Goal: Information Seeking & Learning: Check status

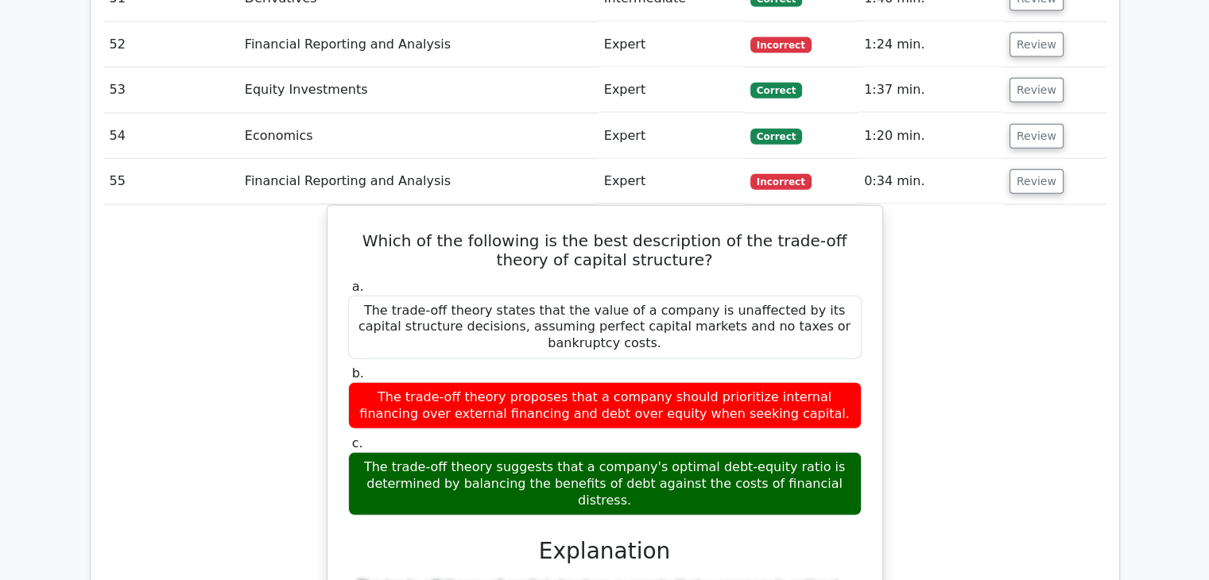
click at [1028, 169] on button "Review" at bounding box center [1037, 181] width 54 height 25
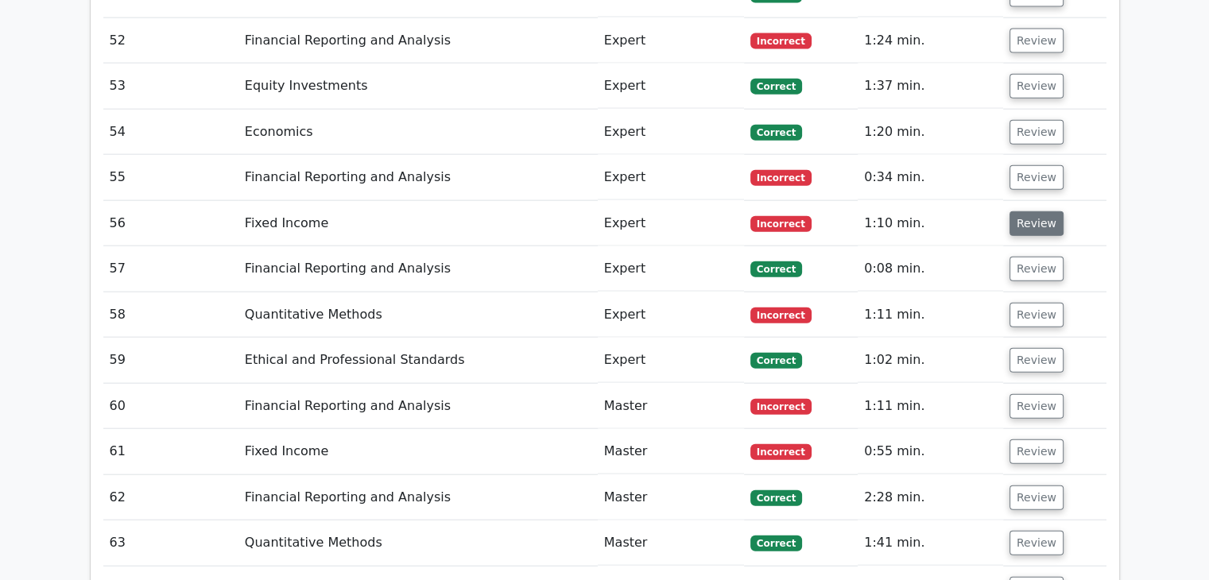
click at [1030, 211] on button "Review" at bounding box center [1037, 223] width 54 height 25
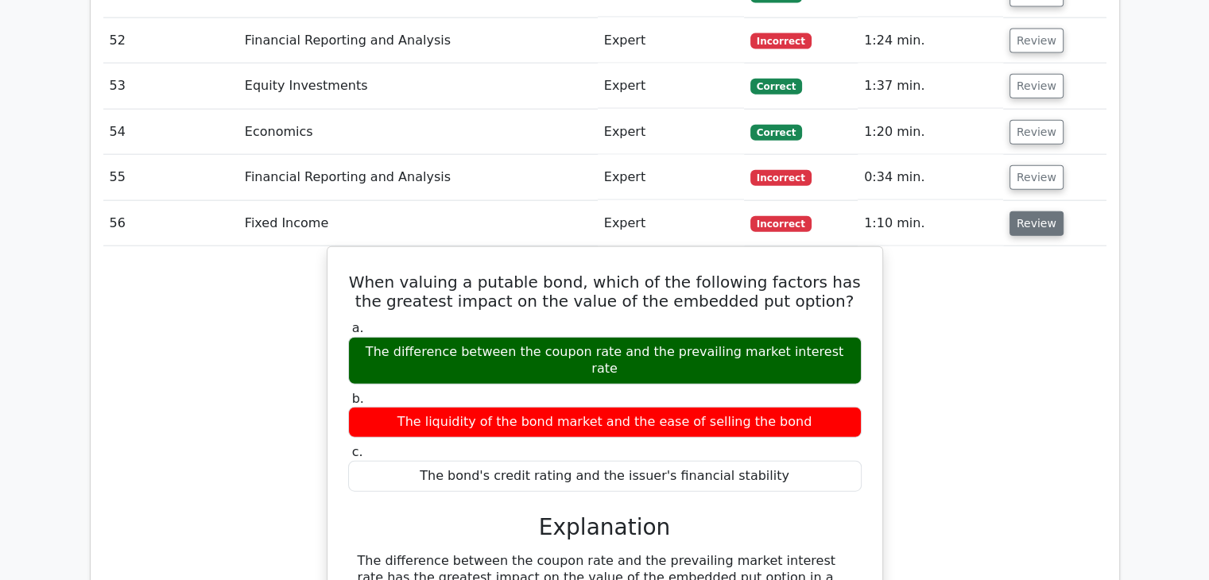
click at [1030, 211] on button "Review" at bounding box center [1037, 223] width 54 height 25
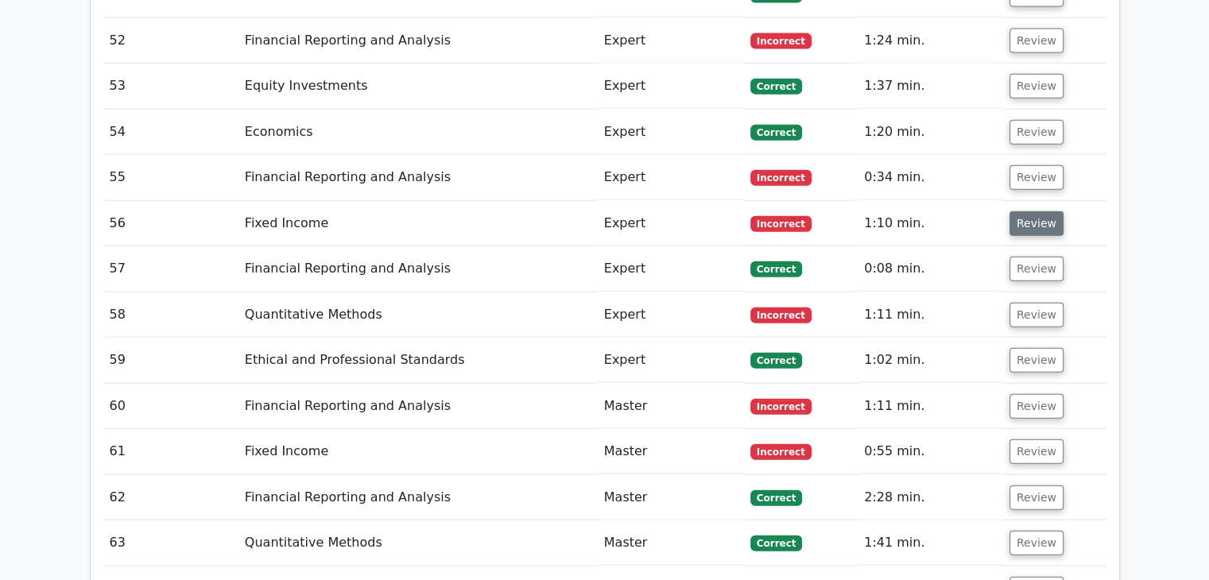
click at [1030, 211] on button "Review" at bounding box center [1037, 223] width 54 height 25
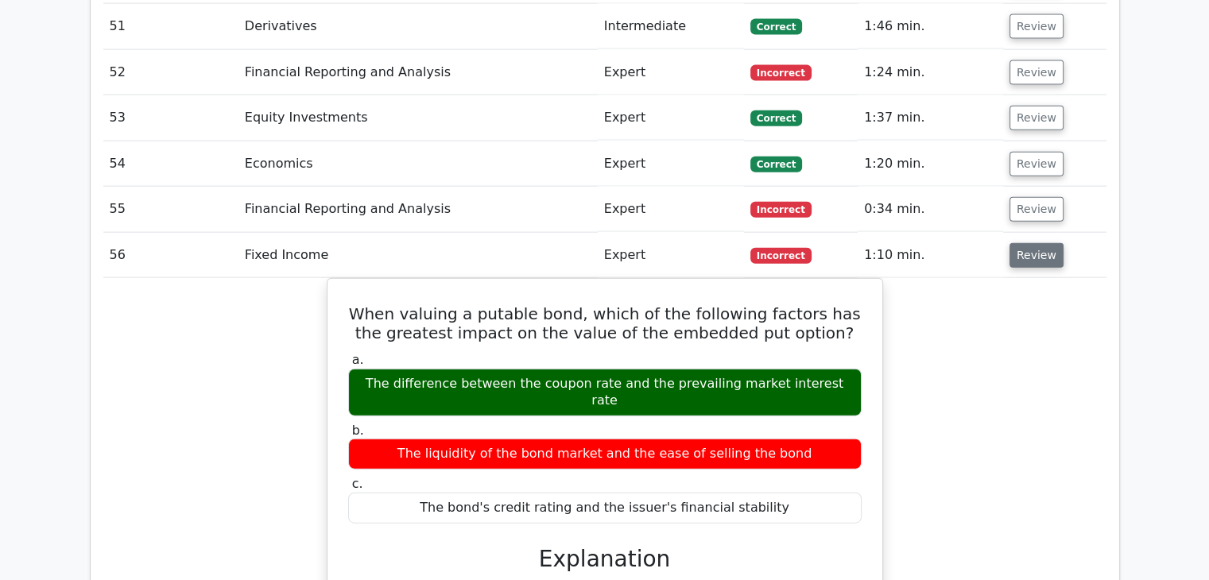
scroll to position [3677, 0]
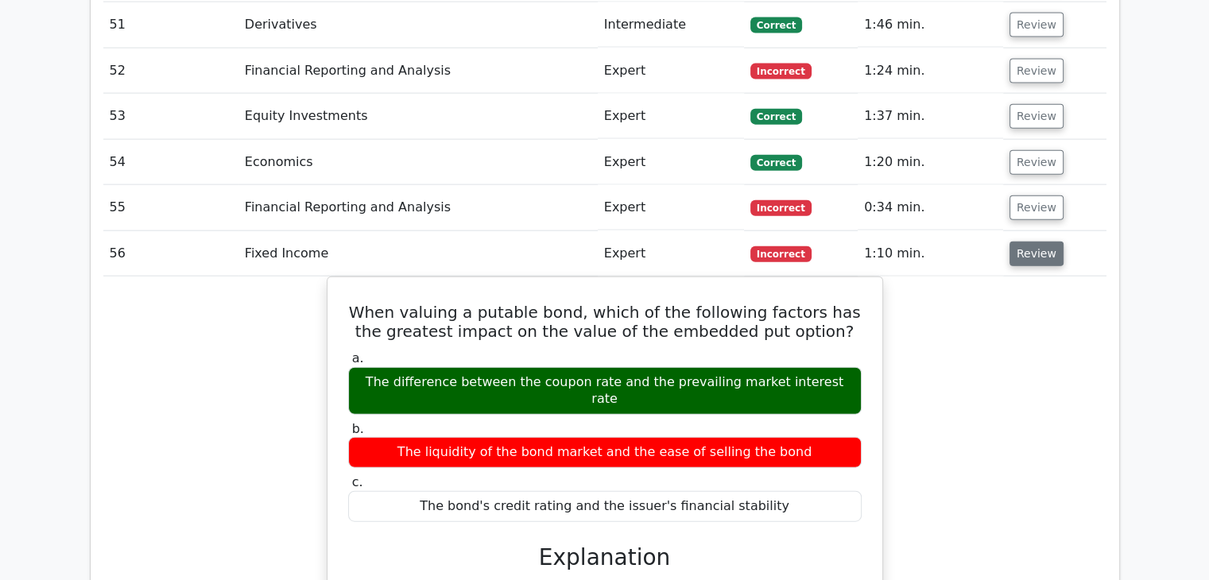
click at [1032, 242] on button "Review" at bounding box center [1037, 254] width 54 height 25
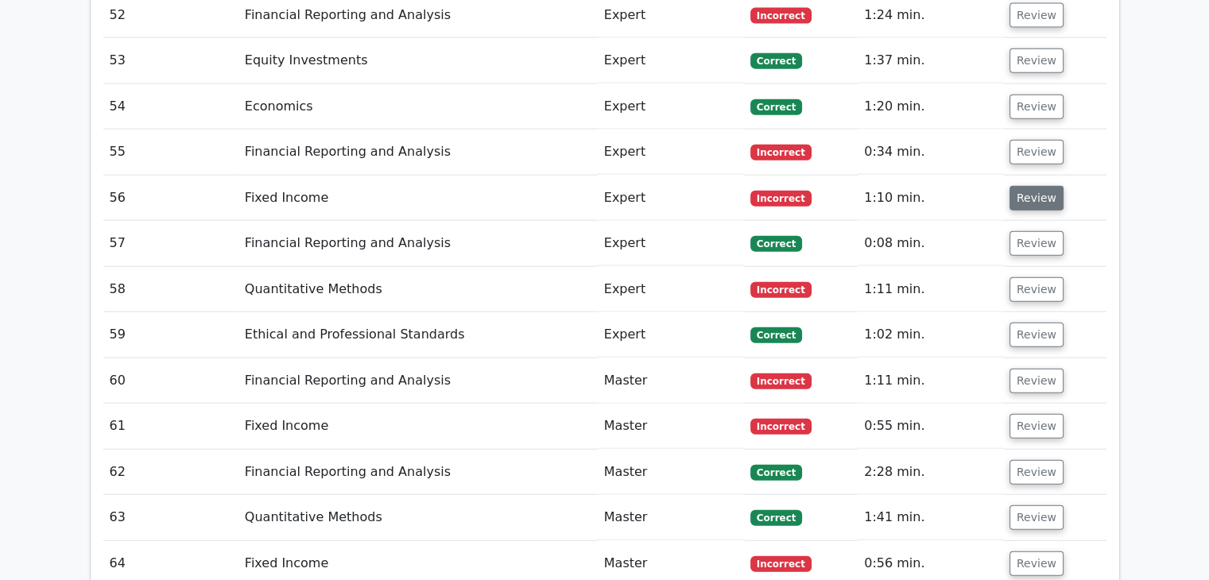
scroll to position [3735, 0]
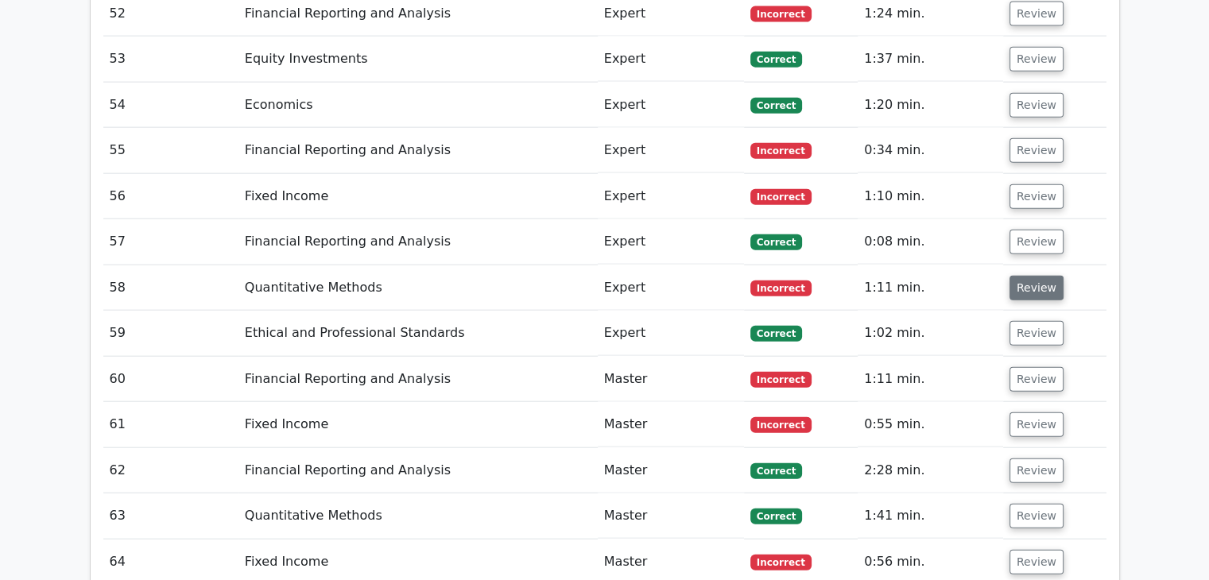
click at [1032, 276] on button "Review" at bounding box center [1037, 288] width 54 height 25
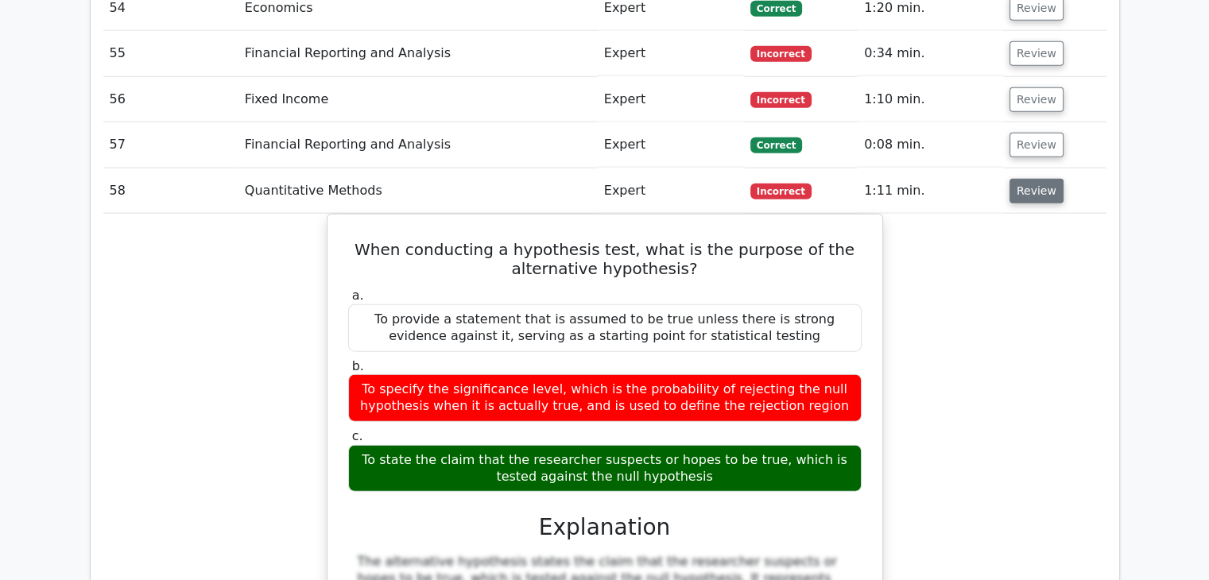
scroll to position [3833, 0]
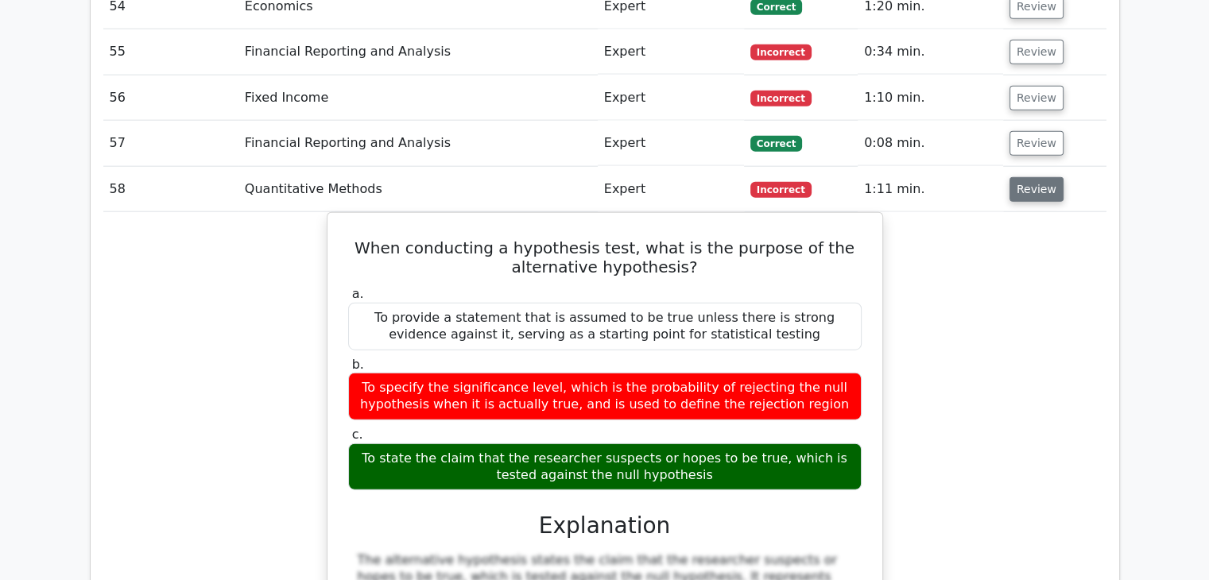
click at [1041, 177] on button "Review" at bounding box center [1037, 189] width 54 height 25
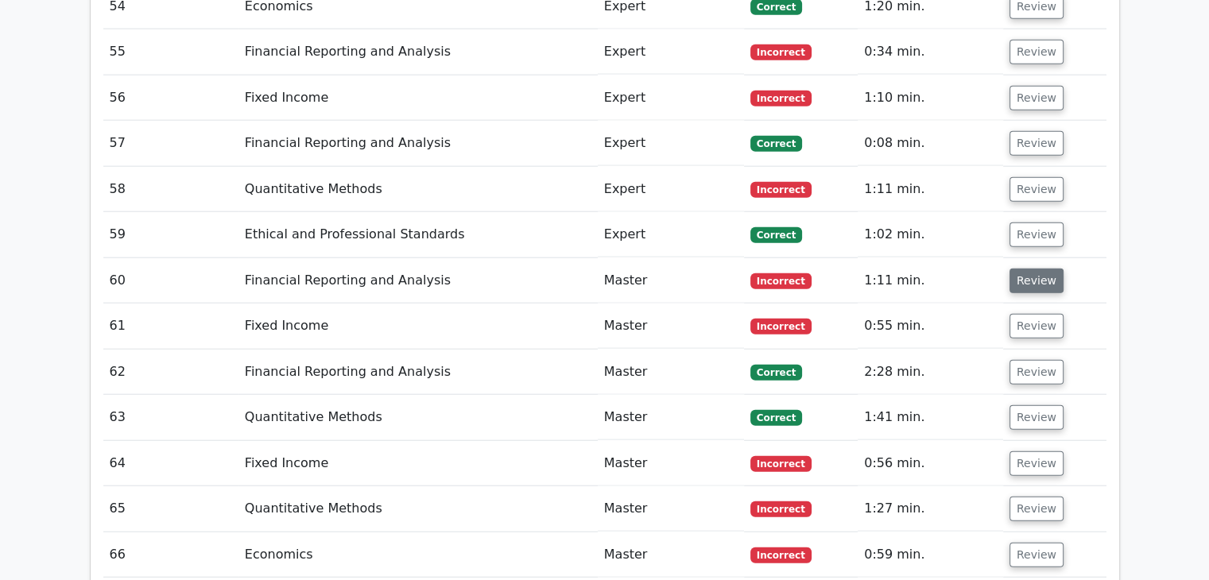
click at [1024, 269] on button "Review" at bounding box center [1037, 281] width 54 height 25
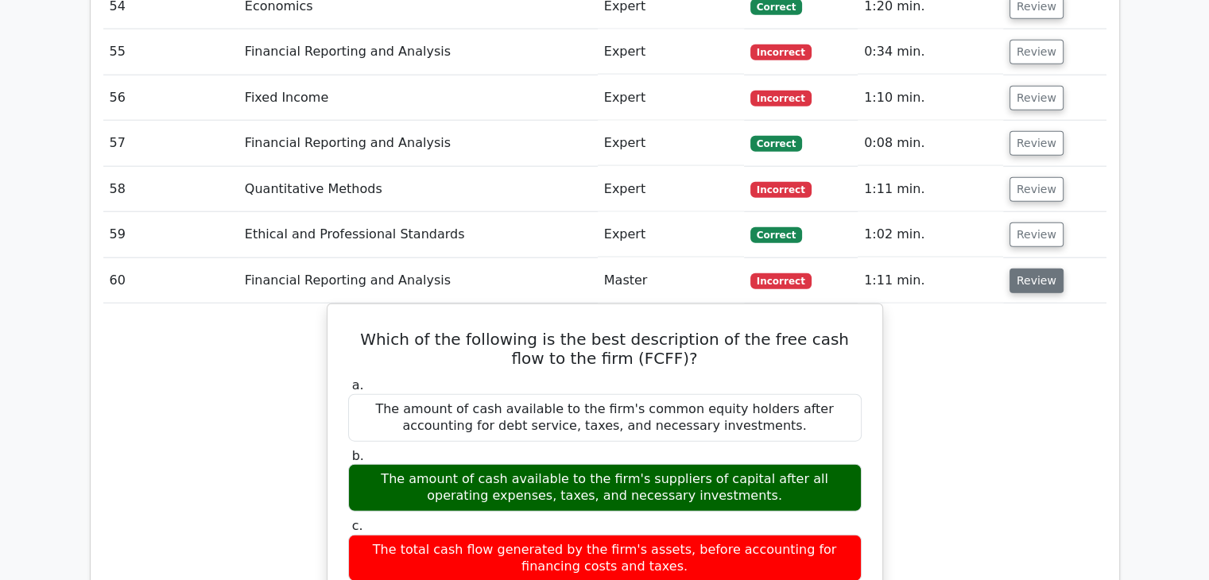
click at [1024, 269] on button "Review" at bounding box center [1037, 281] width 54 height 25
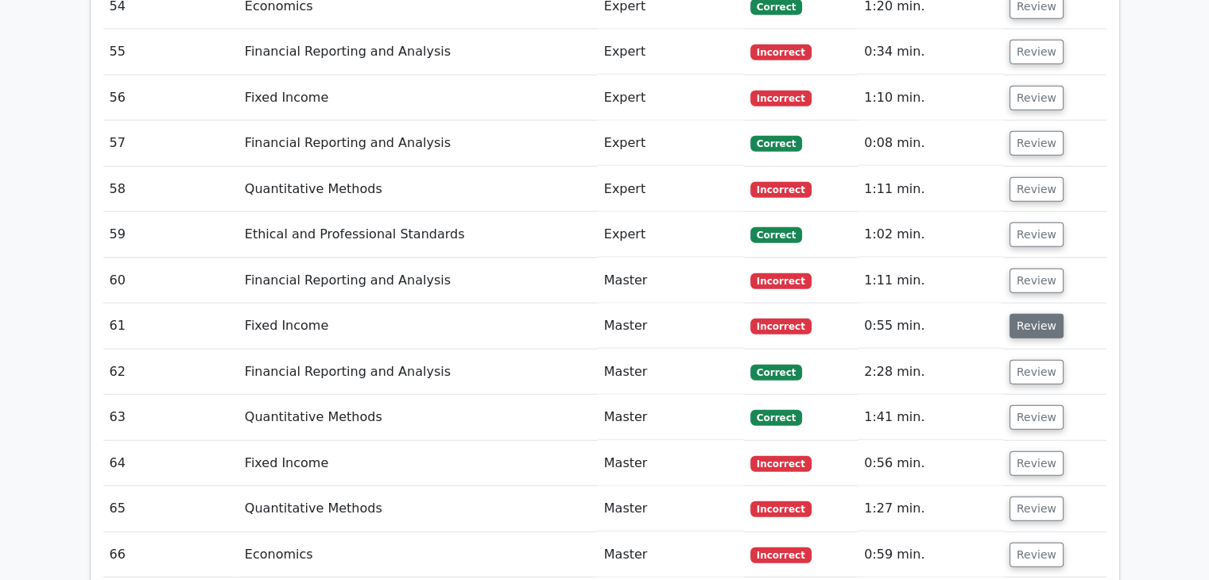
click at [1024, 314] on button "Review" at bounding box center [1037, 326] width 54 height 25
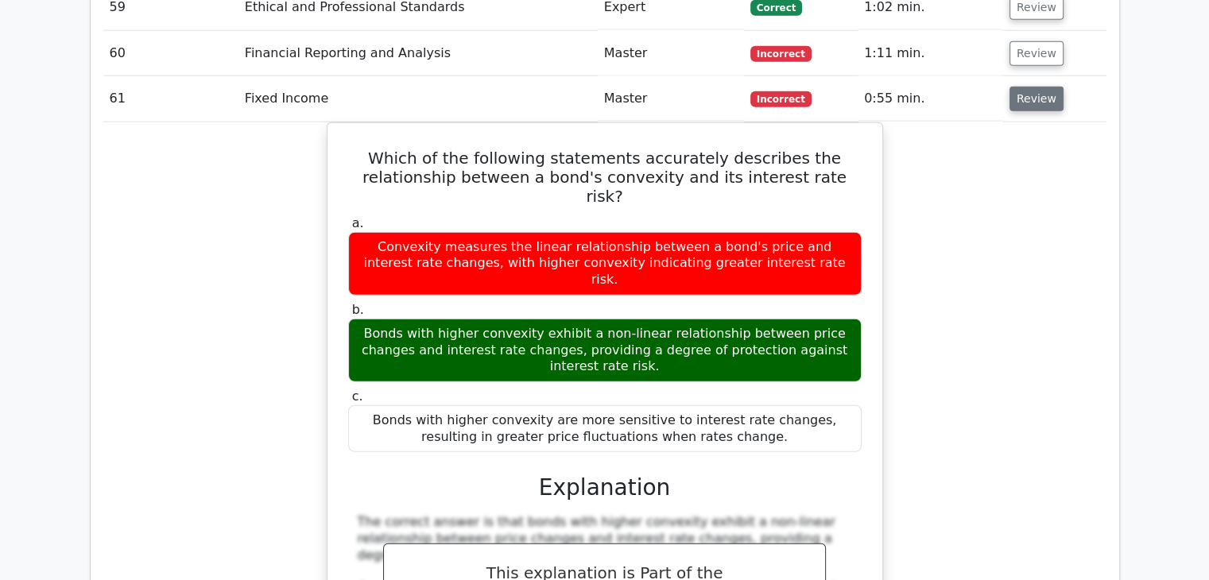
scroll to position [4062, 0]
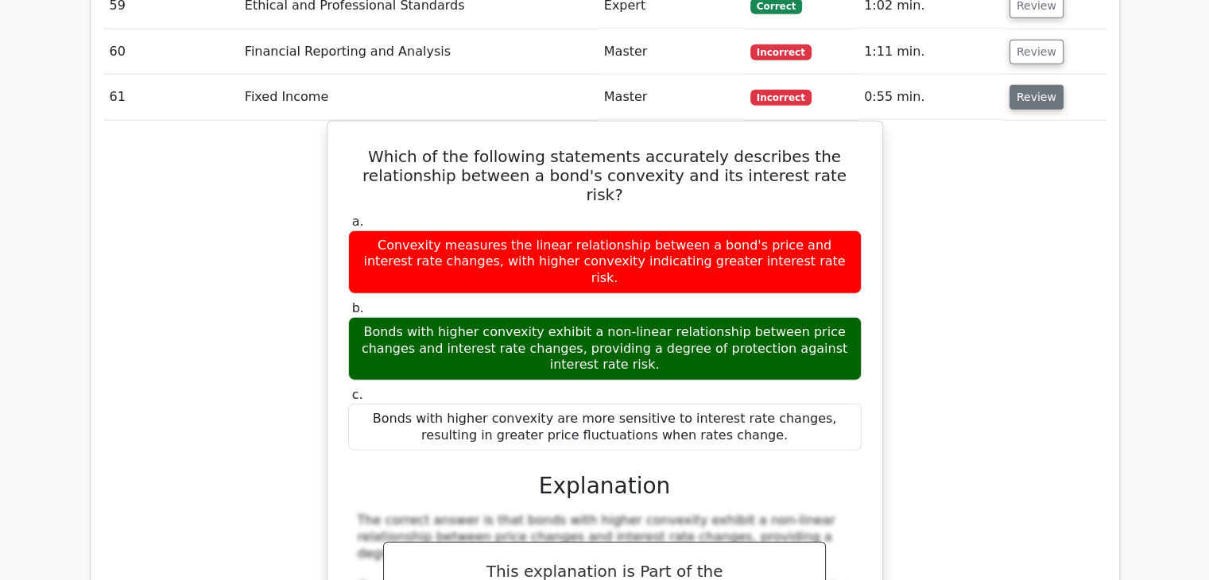
click at [1030, 85] on button "Review" at bounding box center [1037, 97] width 54 height 25
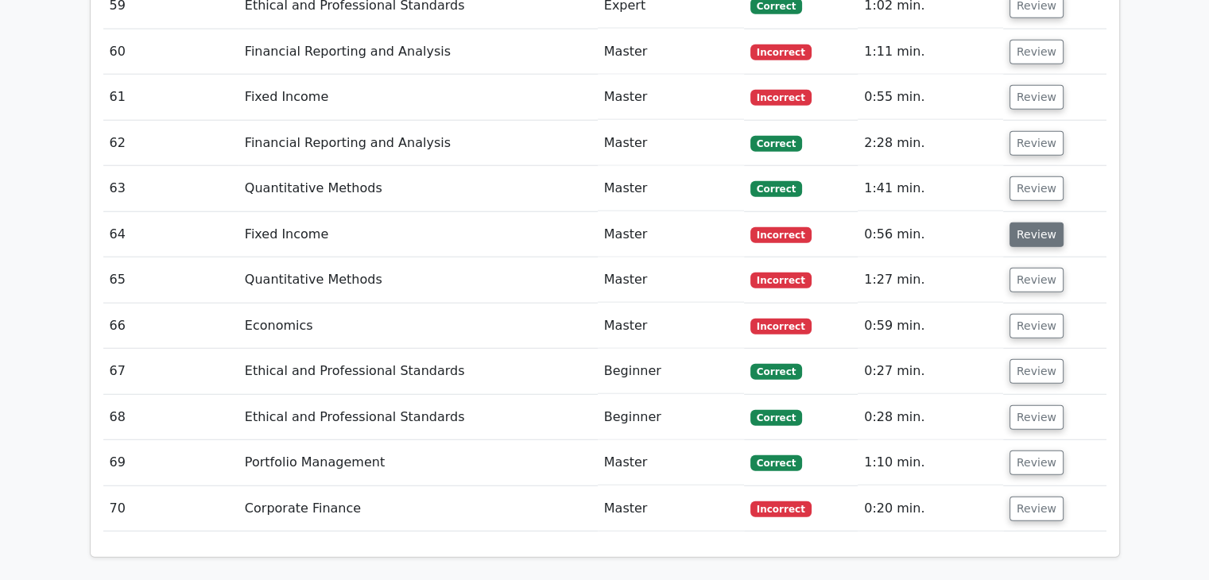
click at [1025, 223] on button "Review" at bounding box center [1037, 235] width 54 height 25
click at [1028, 131] on button "Review" at bounding box center [1037, 143] width 54 height 25
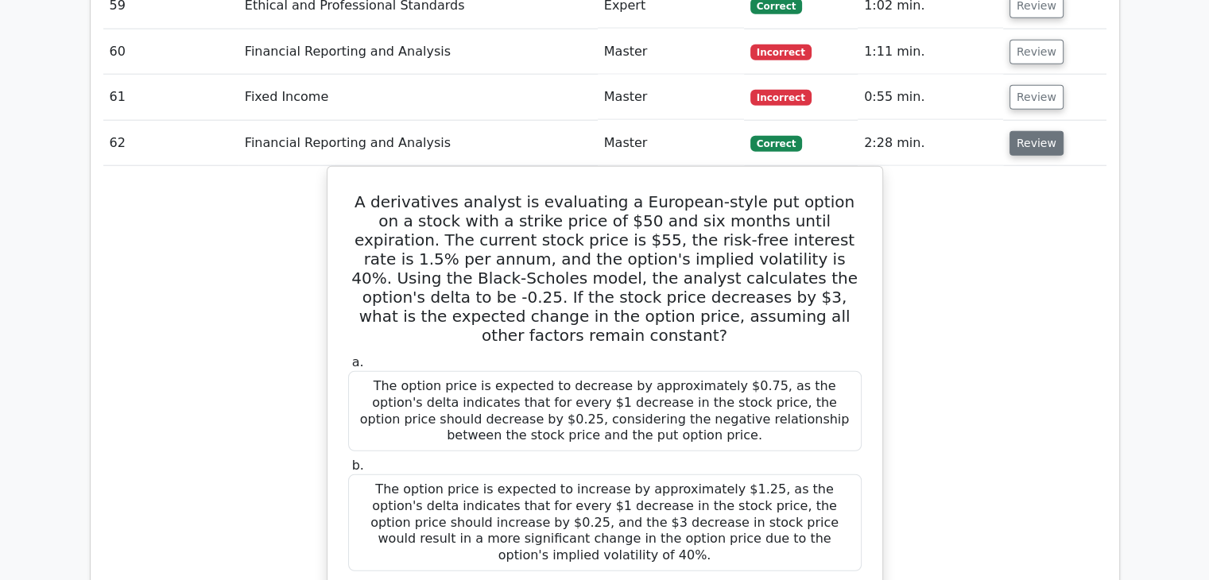
click at [1028, 131] on button "Review" at bounding box center [1037, 143] width 54 height 25
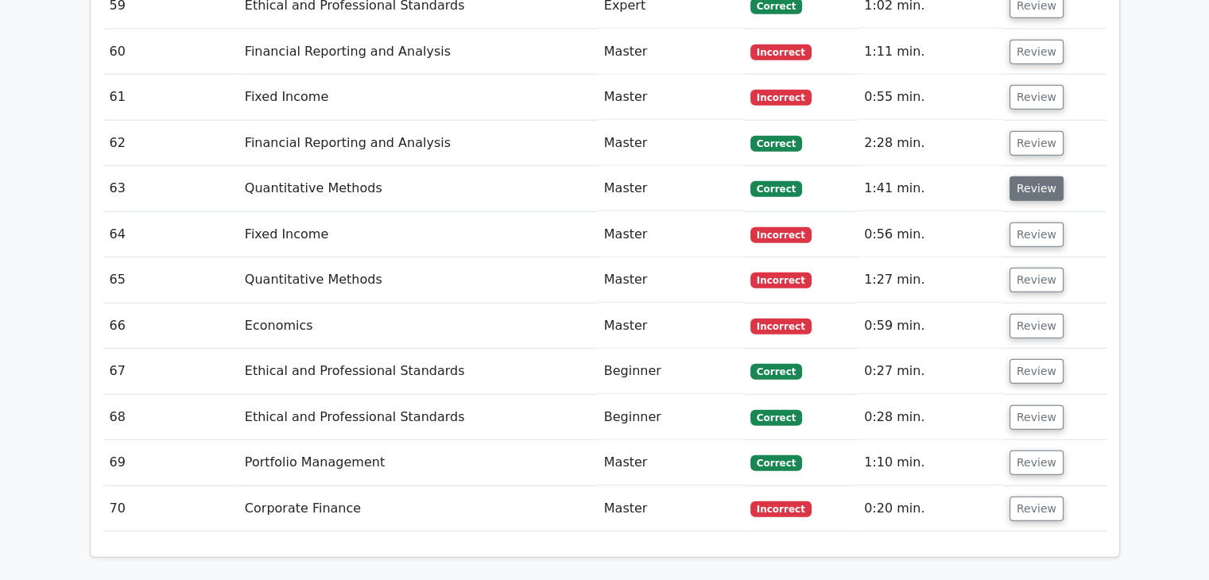
click at [1028, 176] on button "Review" at bounding box center [1037, 188] width 54 height 25
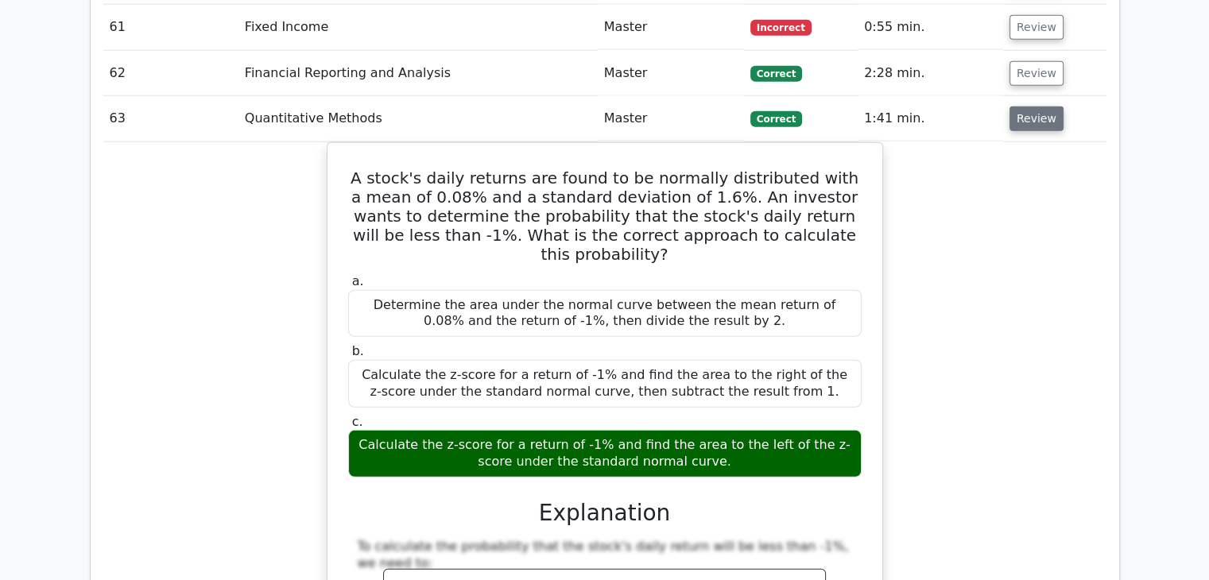
scroll to position [4130, 0]
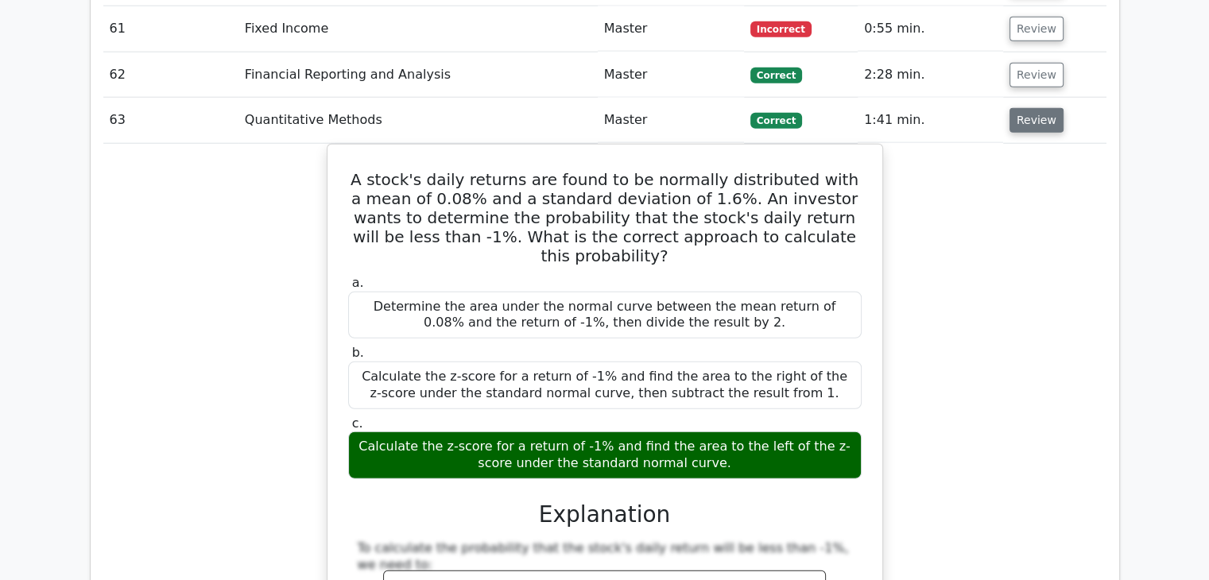
click at [1025, 108] on button "Review" at bounding box center [1037, 120] width 54 height 25
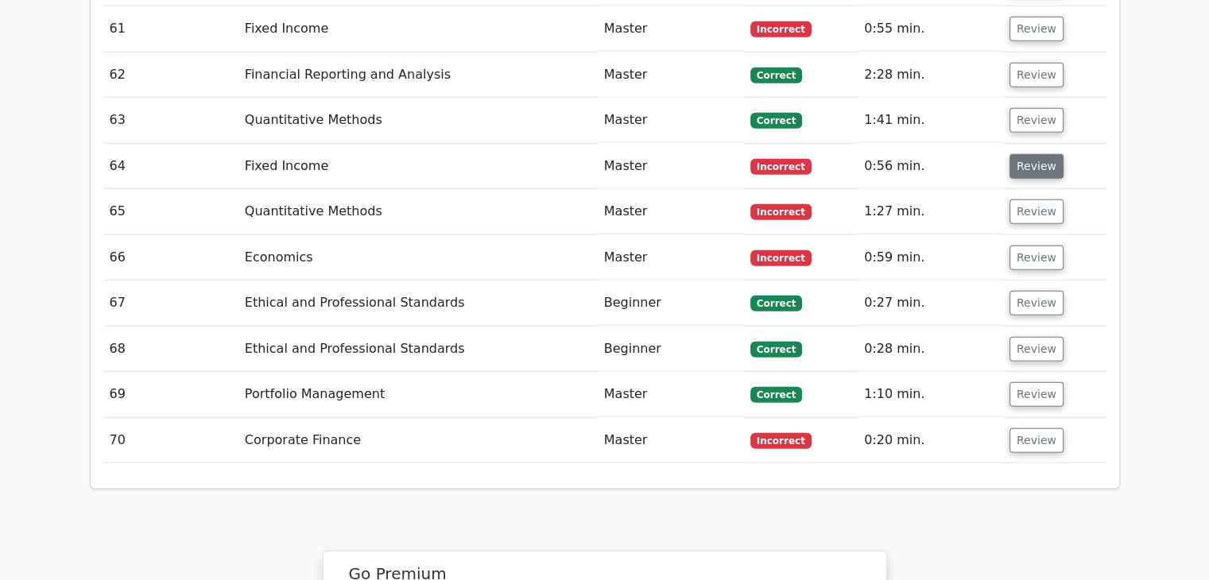
click at [1021, 154] on button "Review" at bounding box center [1037, 166] width 54 height 25
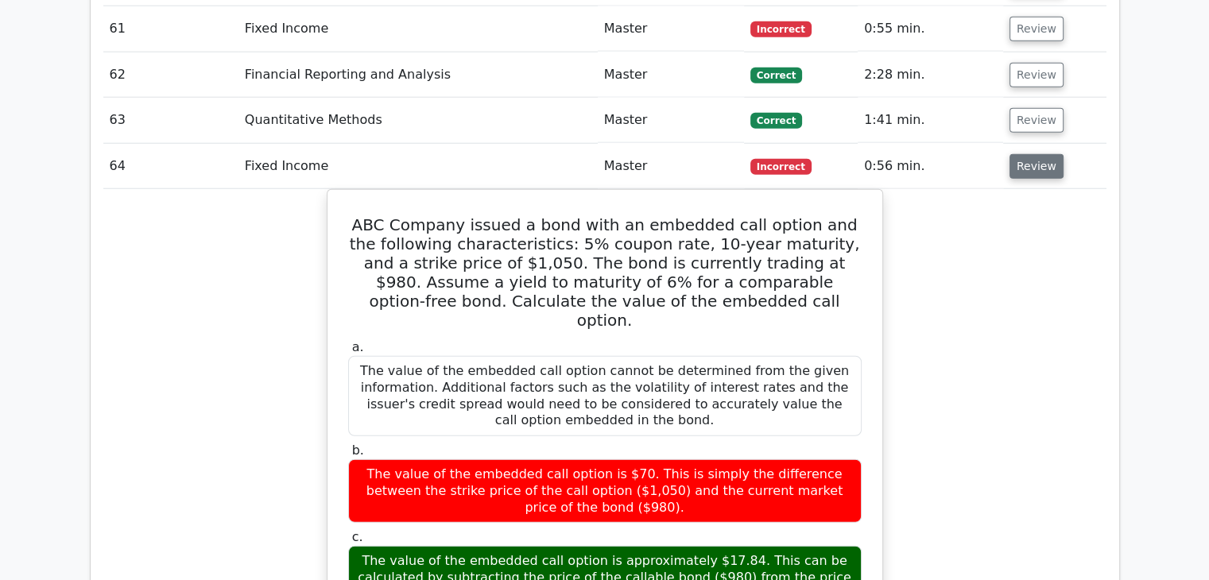
click at [1021, 154] on button "Review" at bounding box center [1037, 166] width 54 height 25
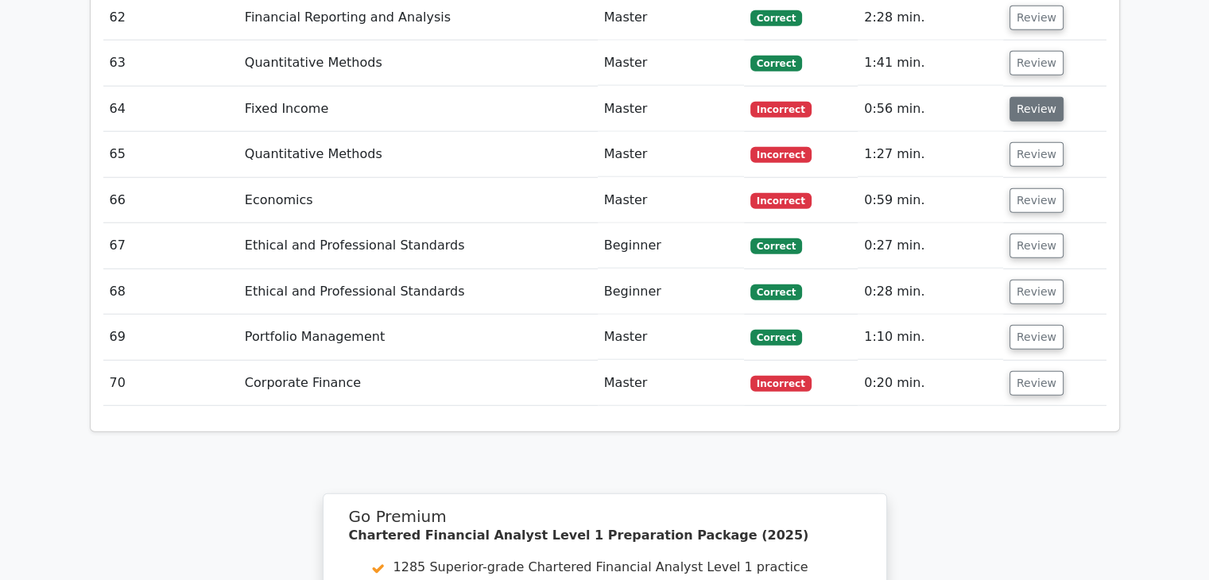
scroll to position [4188, 0]
click at [1021, 142] on button "Review" at bounding box center [1037, 154] width 54 height 25
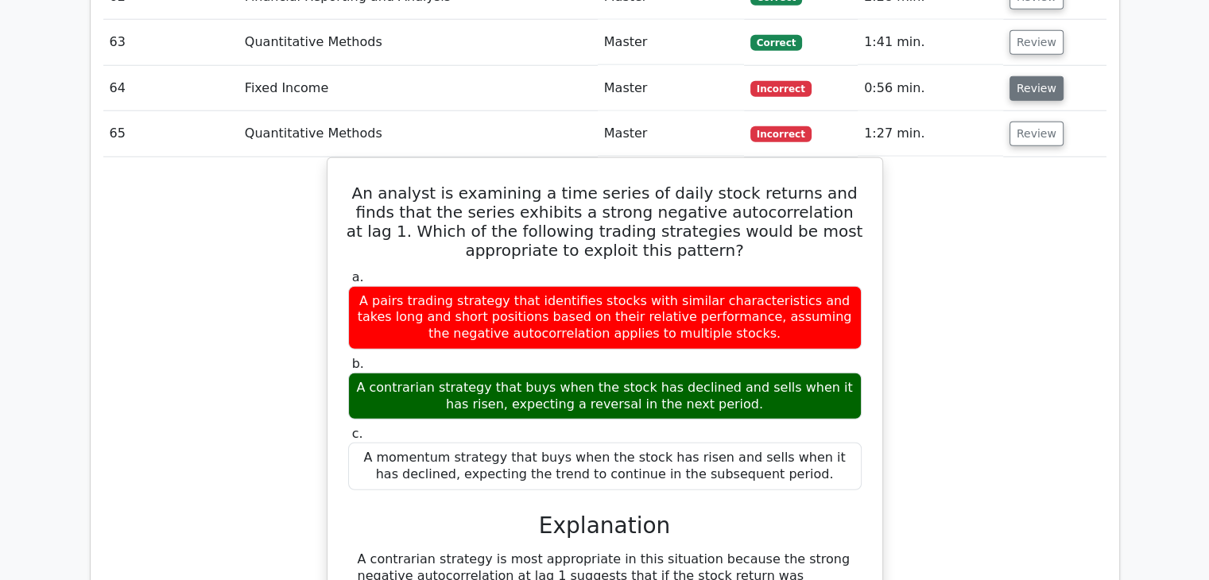
scroll to position [4207, 0]
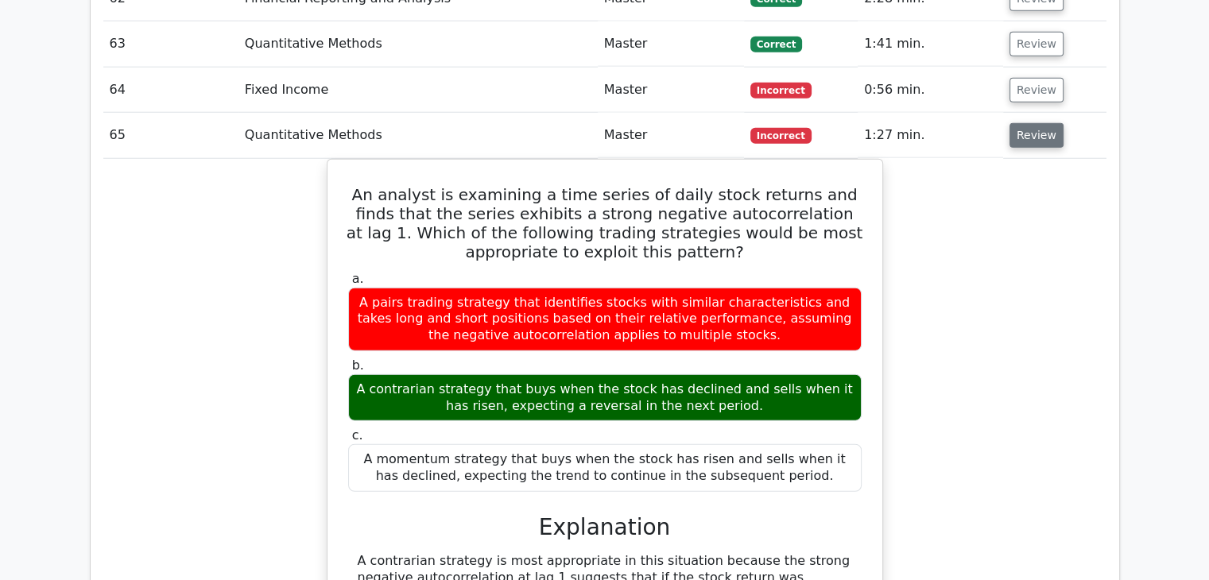
click at [1027, 123] on button "Review" at bounding box center [1037, 135] width 54 height 25
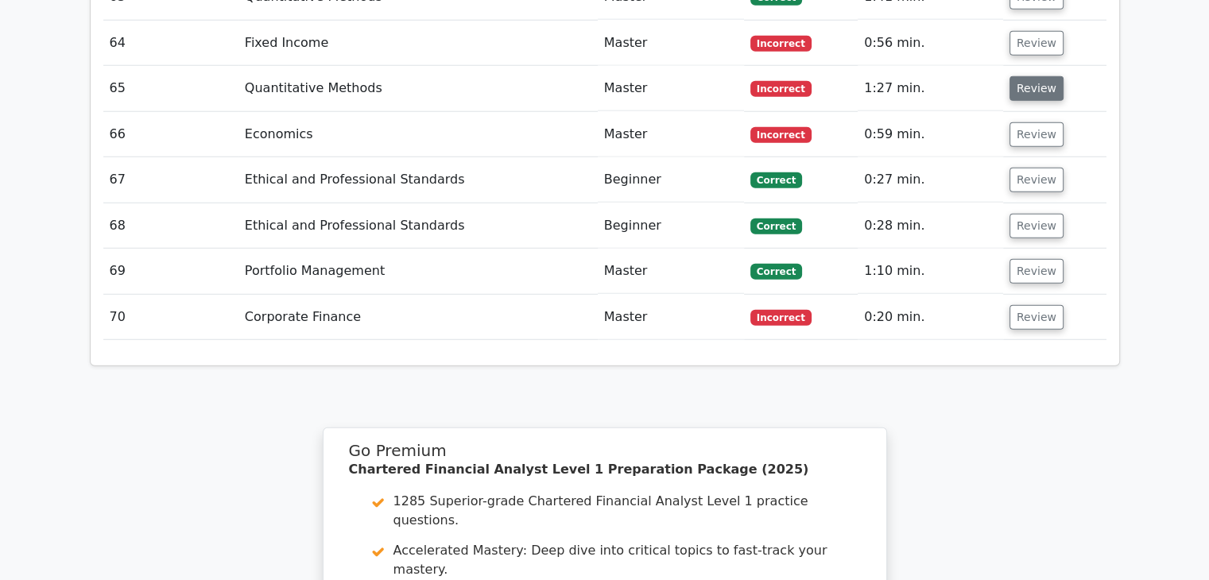
scroll to position [4248, 0]
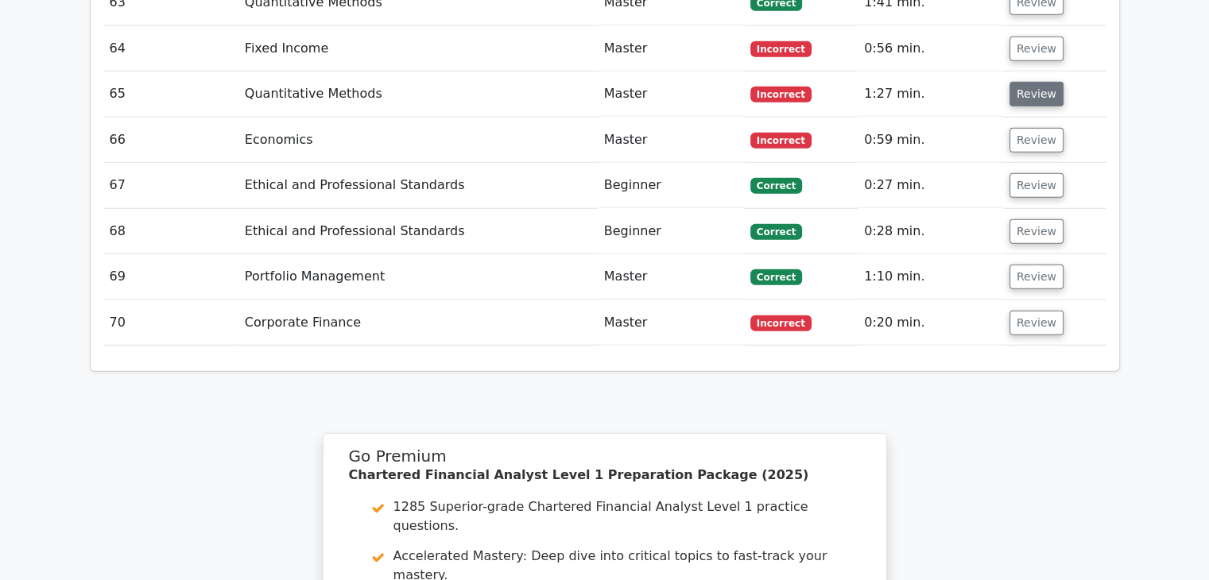
click at [1027, 128] on button "Review" at bounding box center [1037, 140] width 54 height 25
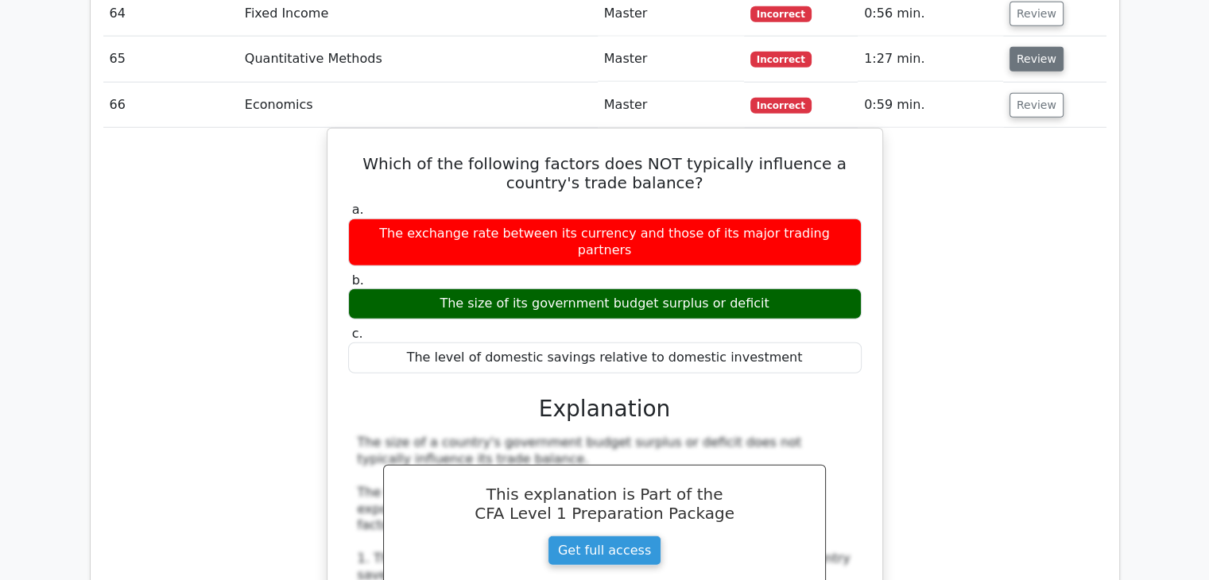
scroll to position [4283, 0]
click at [1029, 93] on button "Review" at bounding box center [1037, 105] width 54 height 25
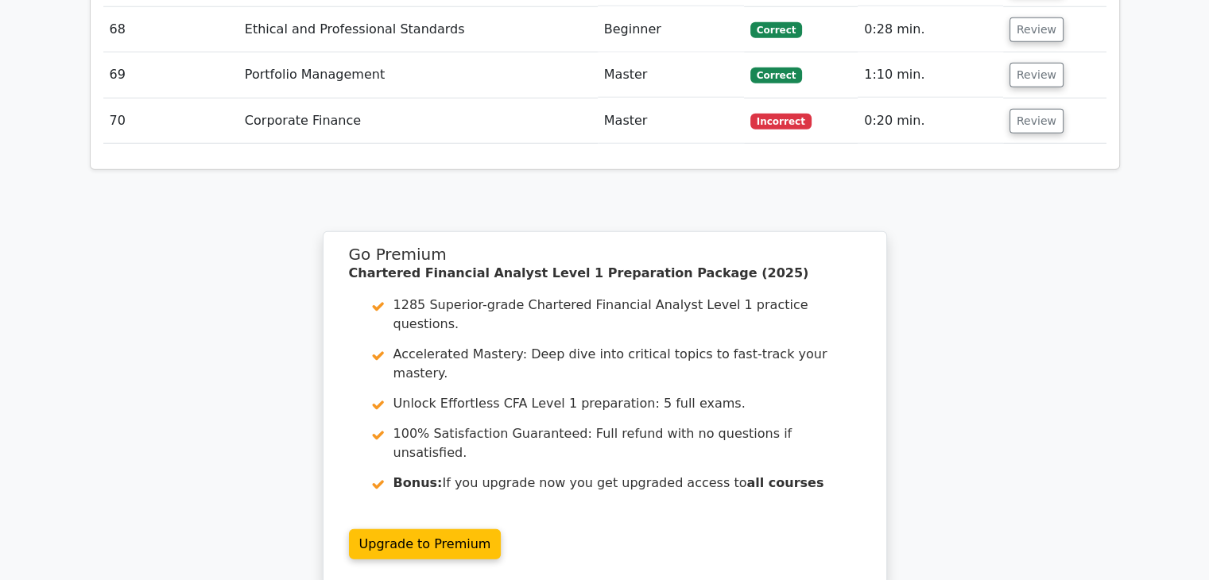
scroll to position [4453, 0]
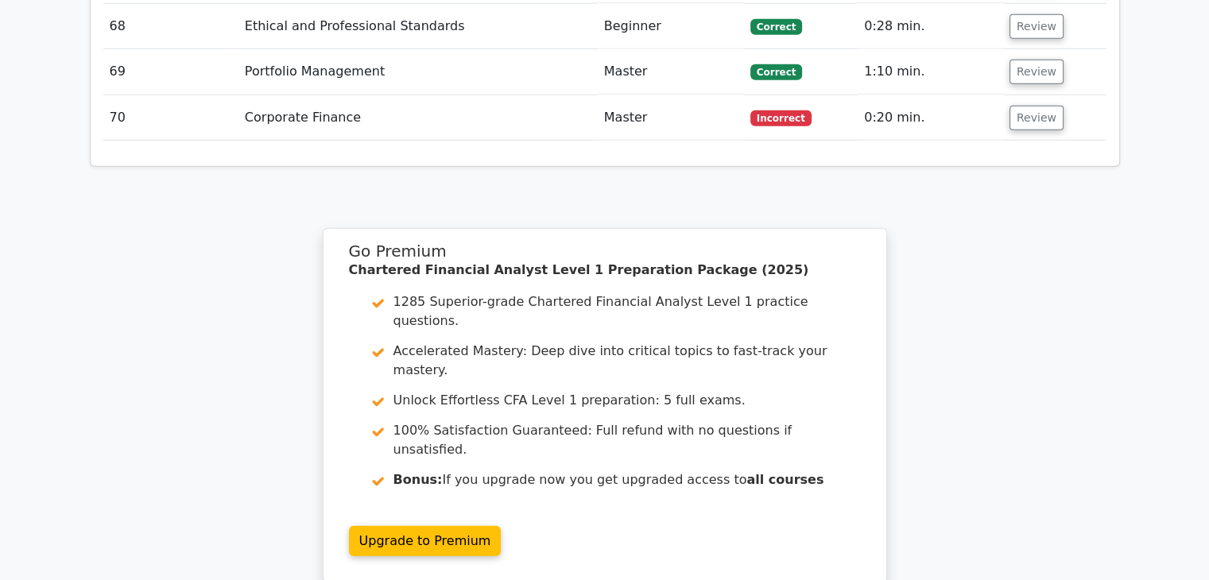
click at [1029, 106] on button "Review" at bounding box center [1037, 118] width 54 height 25
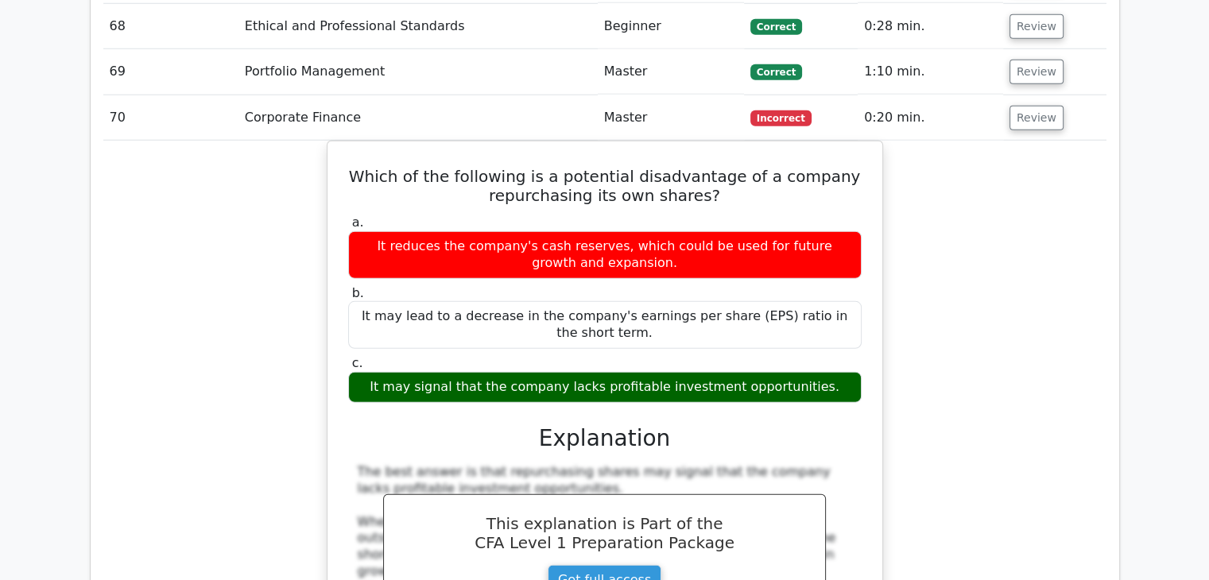
click at [1029, 106] on button "Review" at bounding box center [1037, 118] width 54 height 25
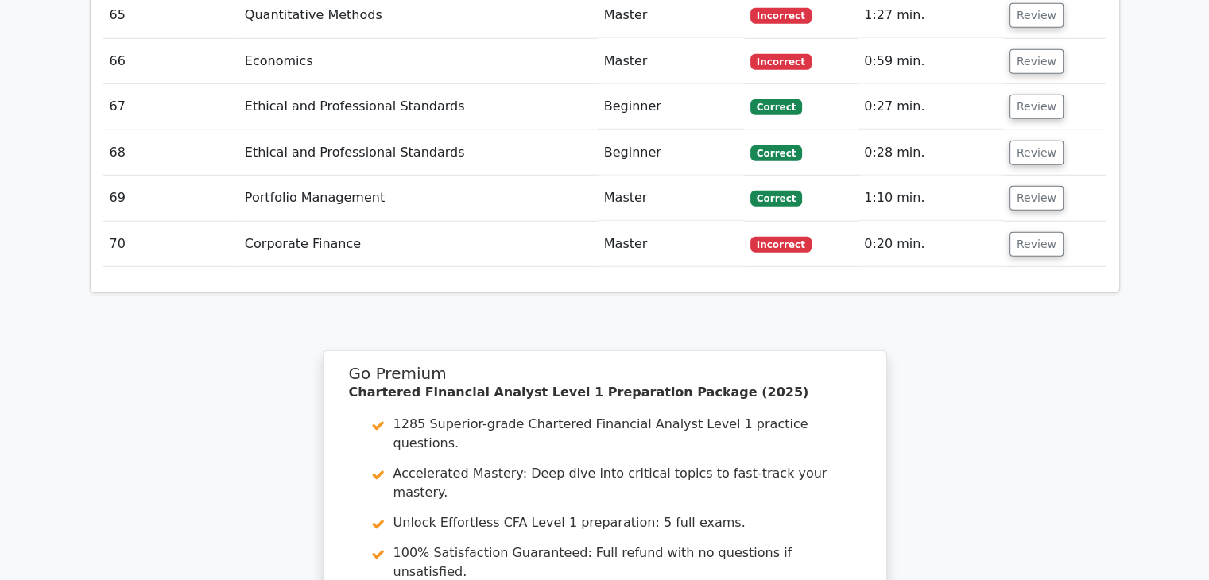
scroll to position [4636, 0]
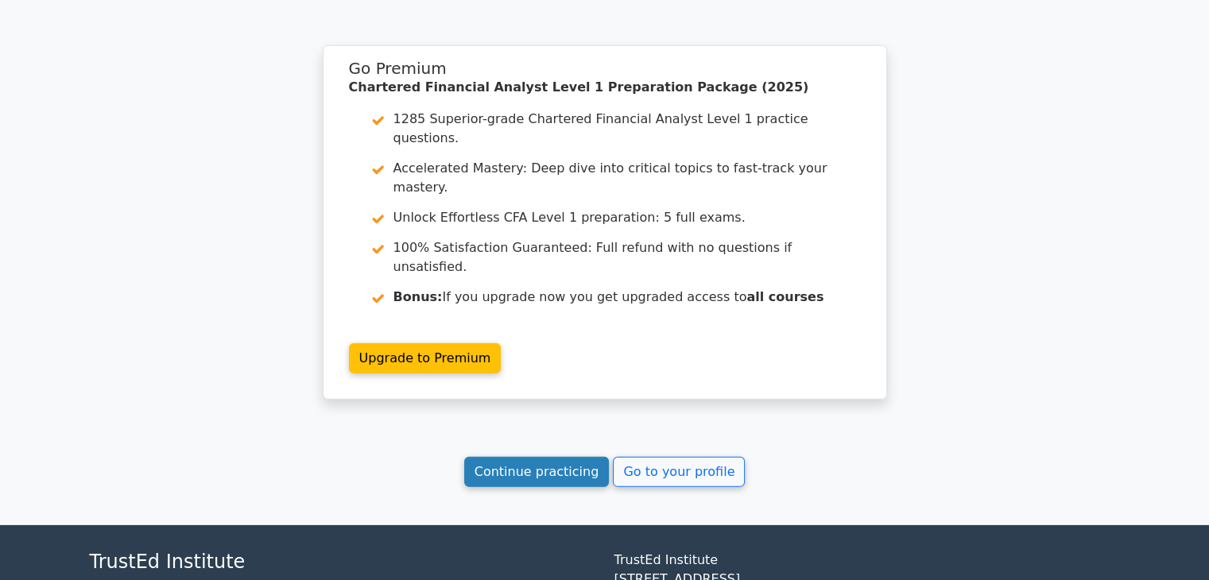
click at [558, 457] on link "Continue practicing" at bounding box center [536, 472] width 145 height 30
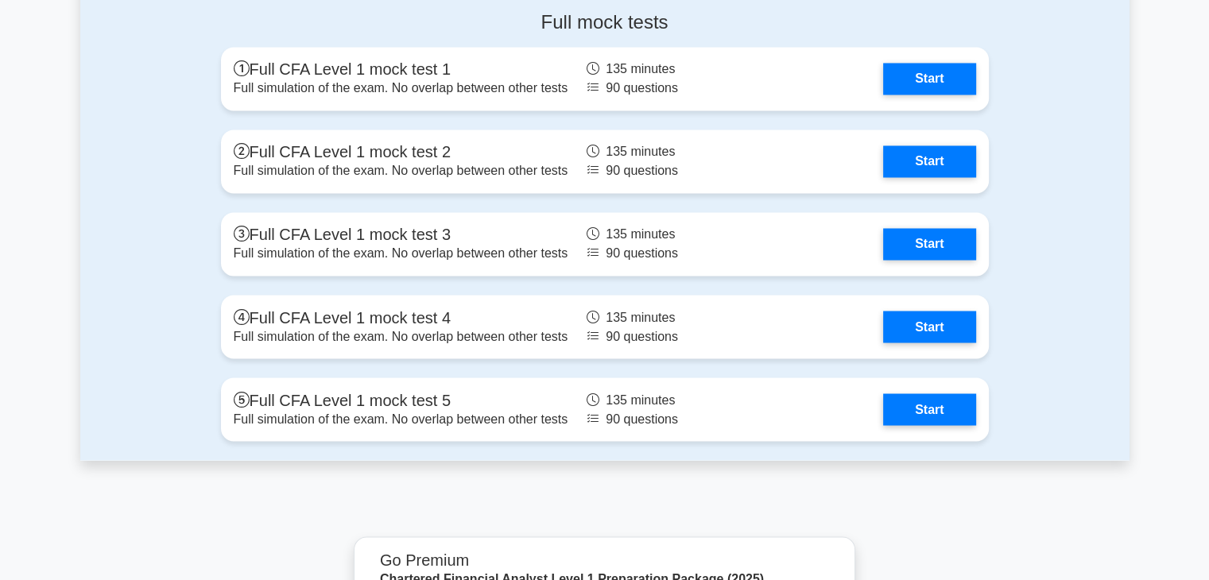
scroll to position [2746, 0]
